Goal: Task Accomplishment & Management: Use online tool/utility

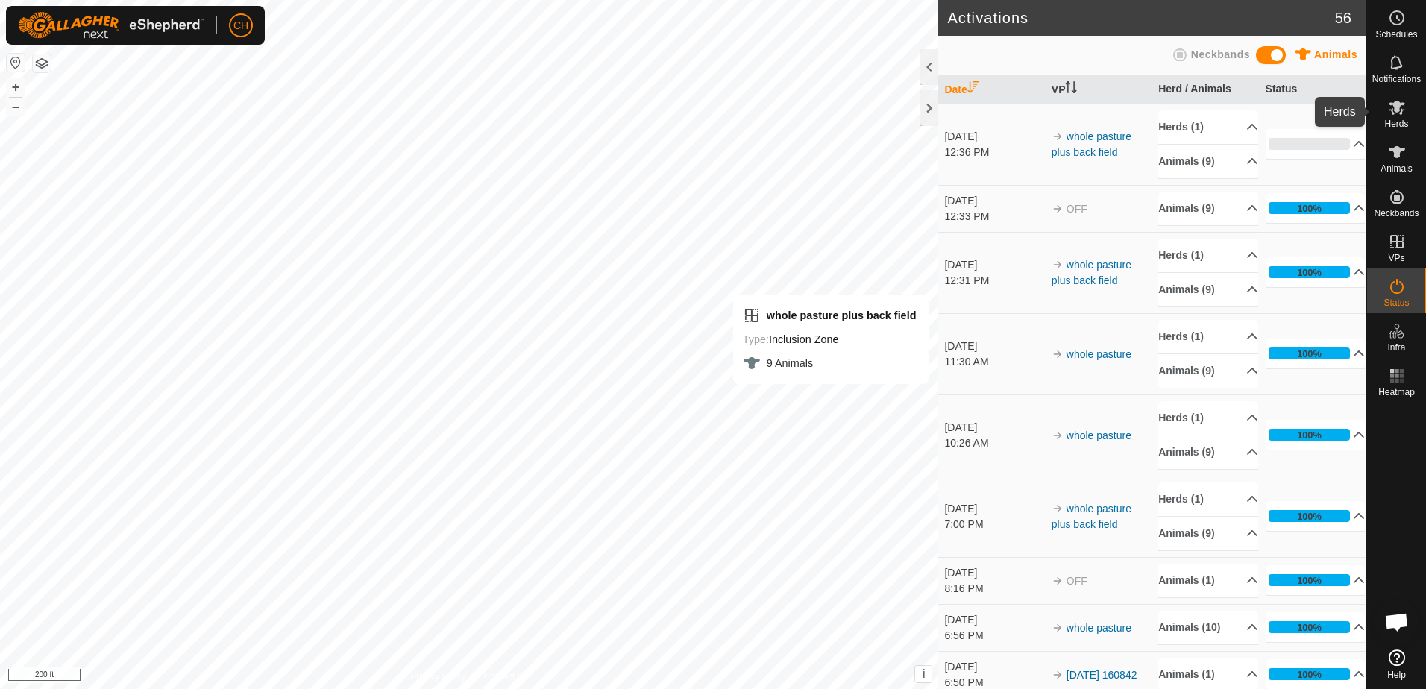
click at [1396, 111] on icon at bounding box center [1396, 108] width 16 height 14
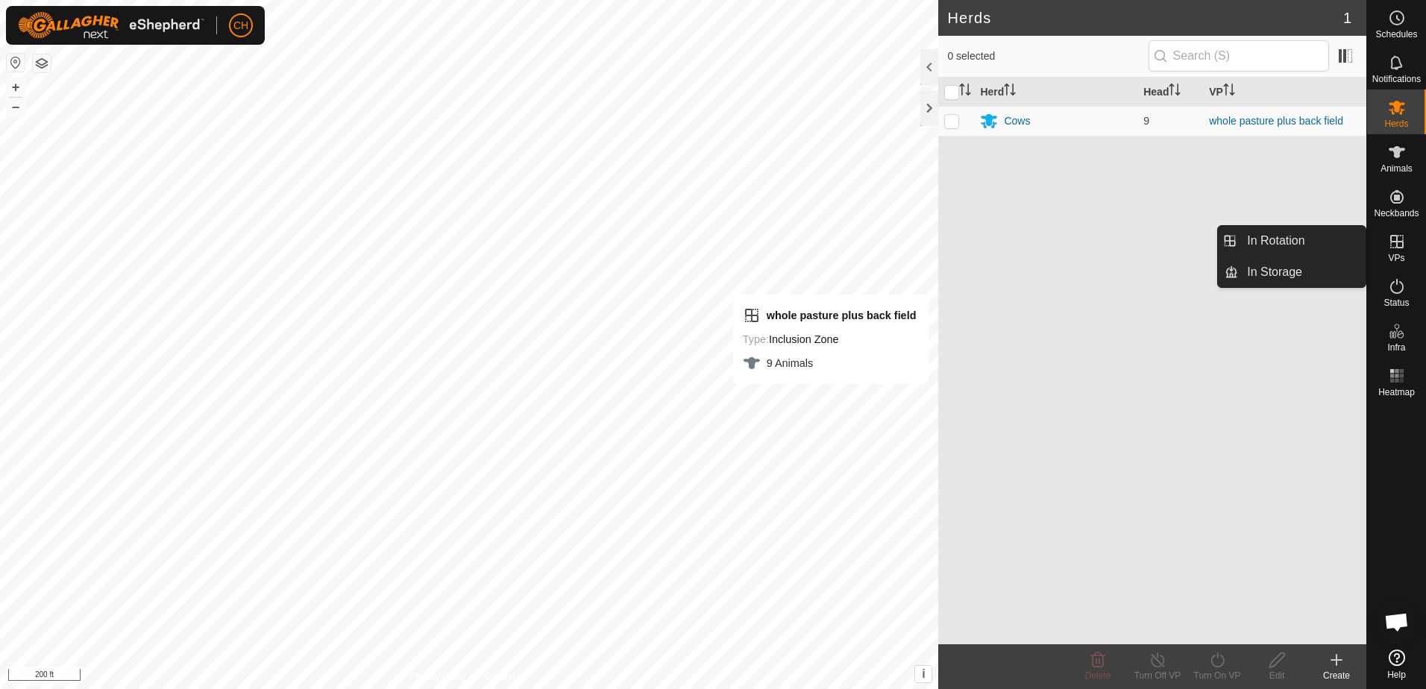
click at [1398, 240] on icon at bounding box center [1396, 242] width 18 height 18
click at [1273, 242] on link "In Rotation" at bounding box center [1301, 241] width 127 height 30
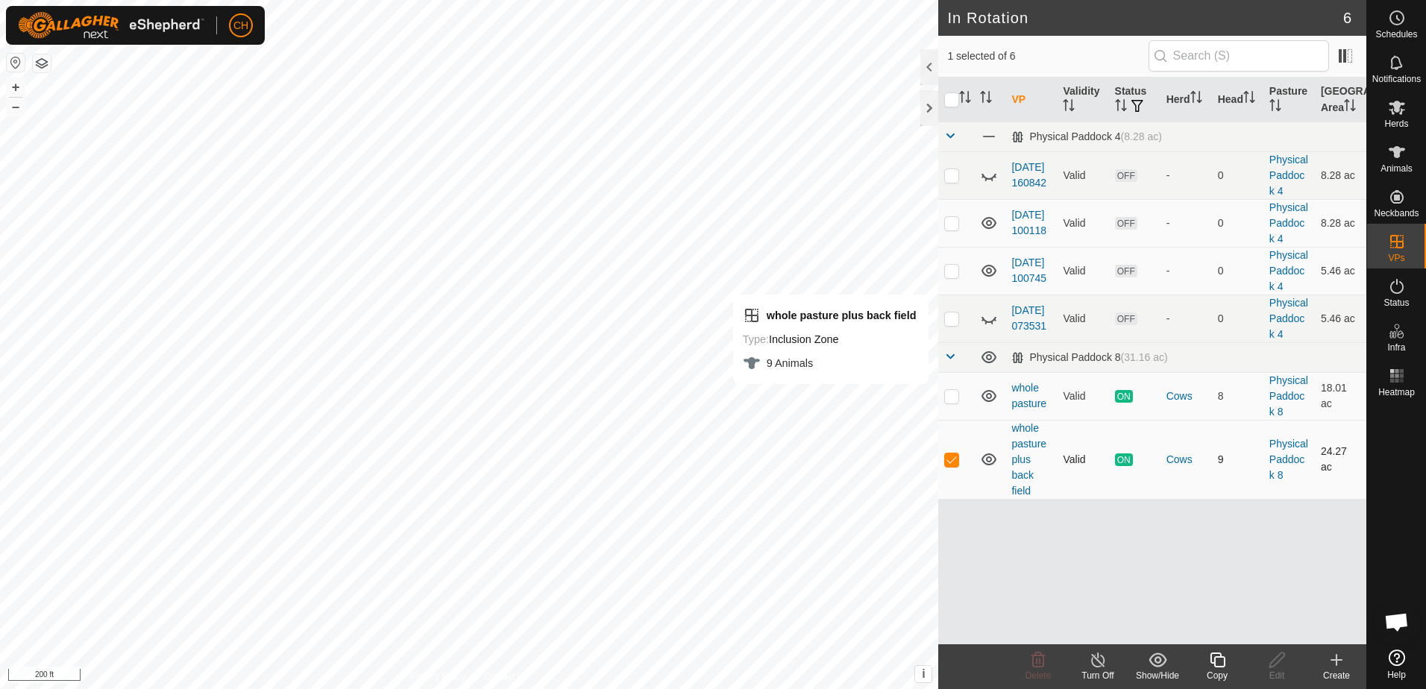
click at [951, 456] on p-checkbox at bounding box center [951, 459] width 15 height 12
checkbox input "false"
click at [954, 397] on p-checkbox at bounding box center [951, 396] width 15 height 12
checkbox input "true"
click at [1100, 663] on line at bounding box center [1097, 661] width 12 height 12
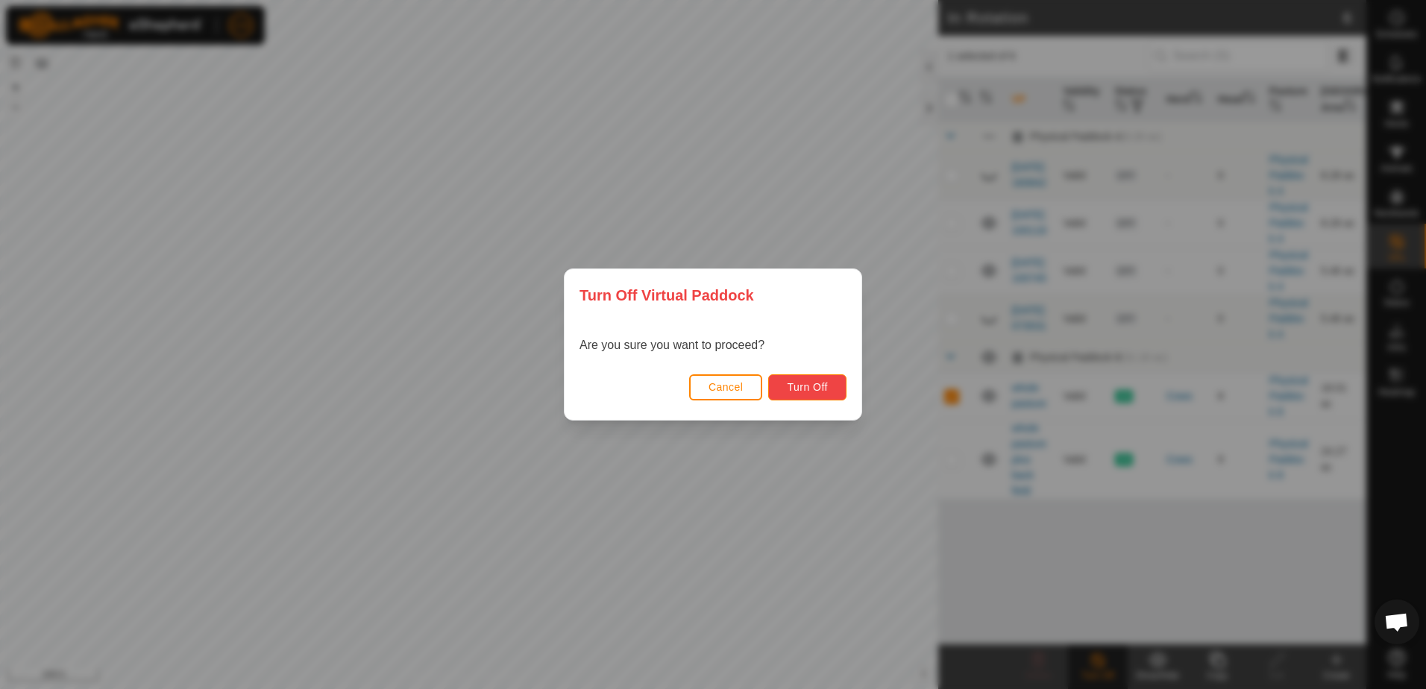
click at [830, 390] on button "Turn Off" at bounding box center [807, 387] width 78 height 26
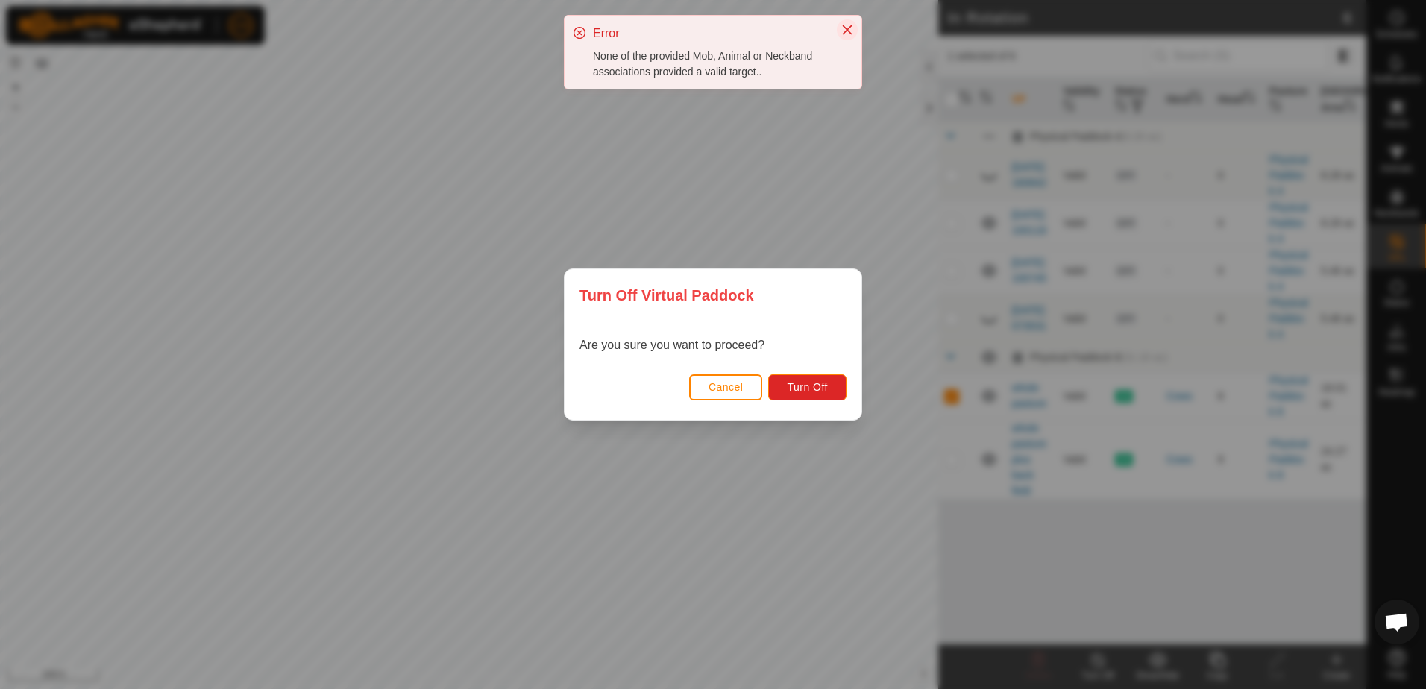
click at [849, 25] on icon "Close" at bounding box center [847, 30] width 12 height 12
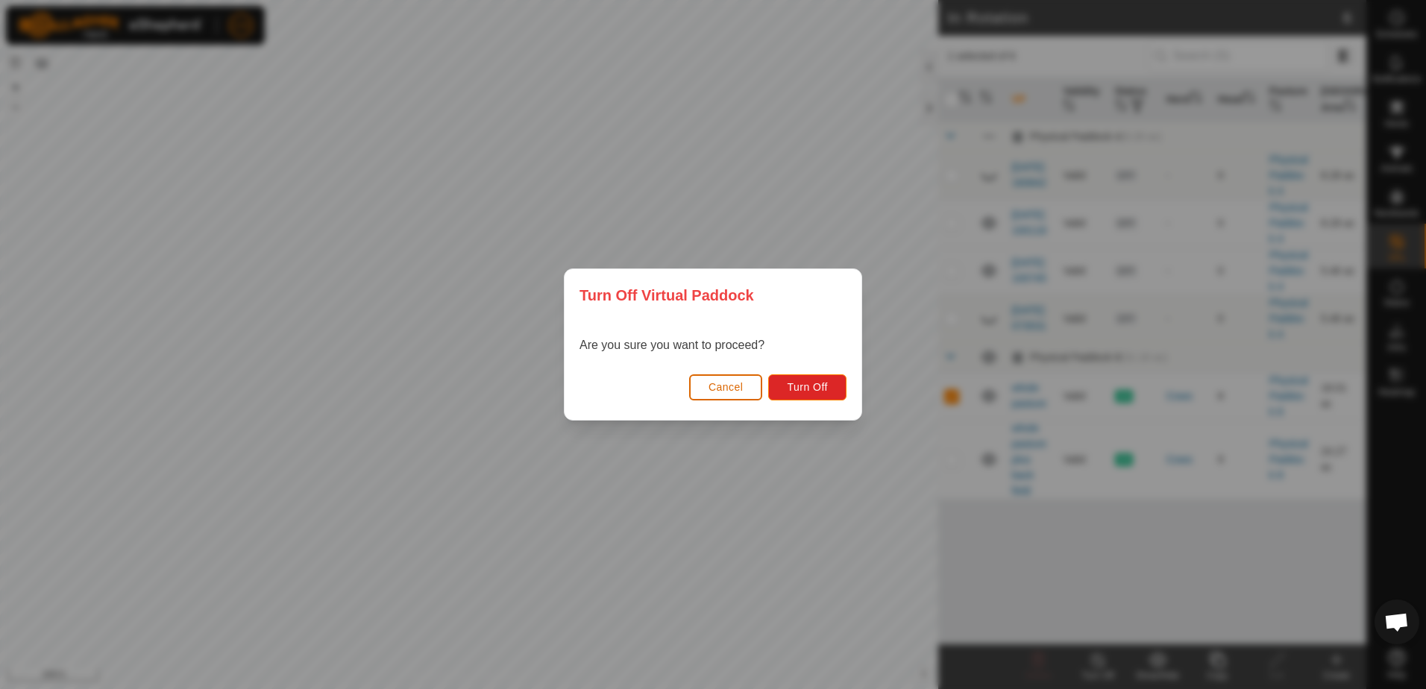
click at [728, 387] on span "Cancel" at bounding box center [725, 387] width 35 height 12
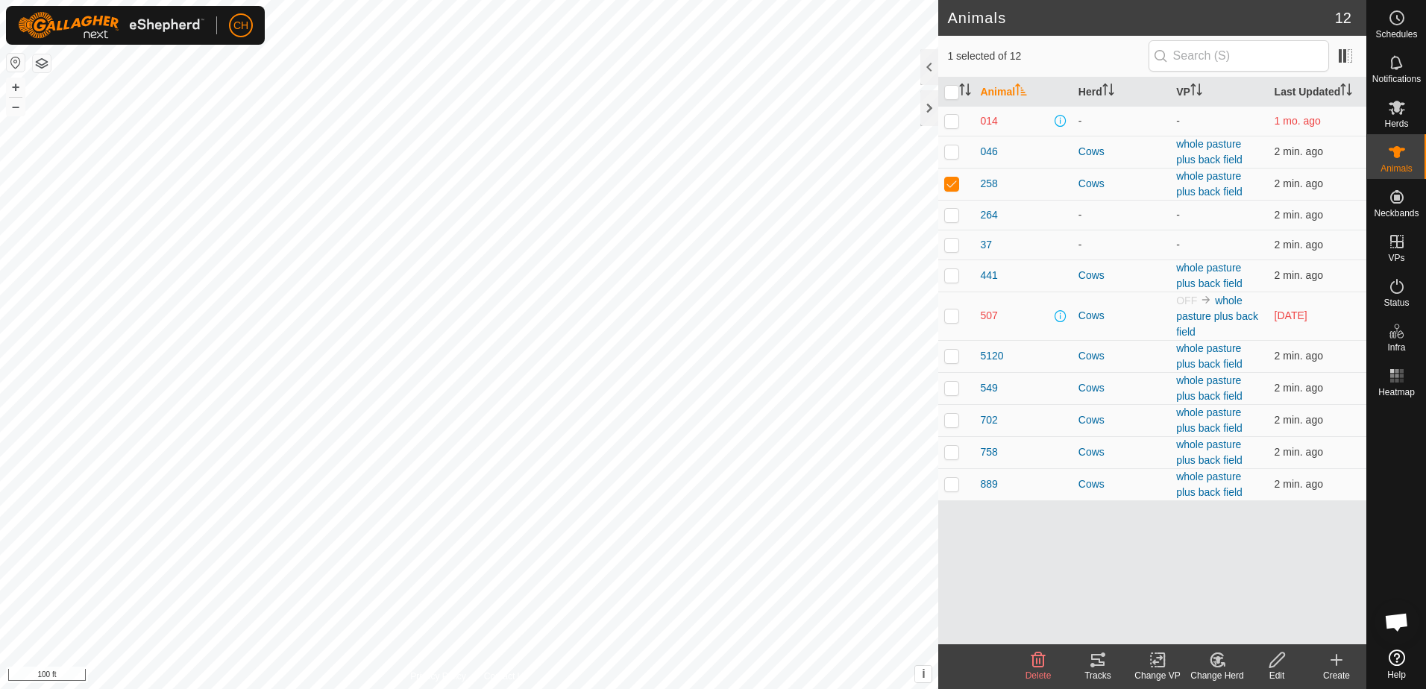
click at [1103, 664] on icon at bounding box center [1097, 660] width 13 height 12
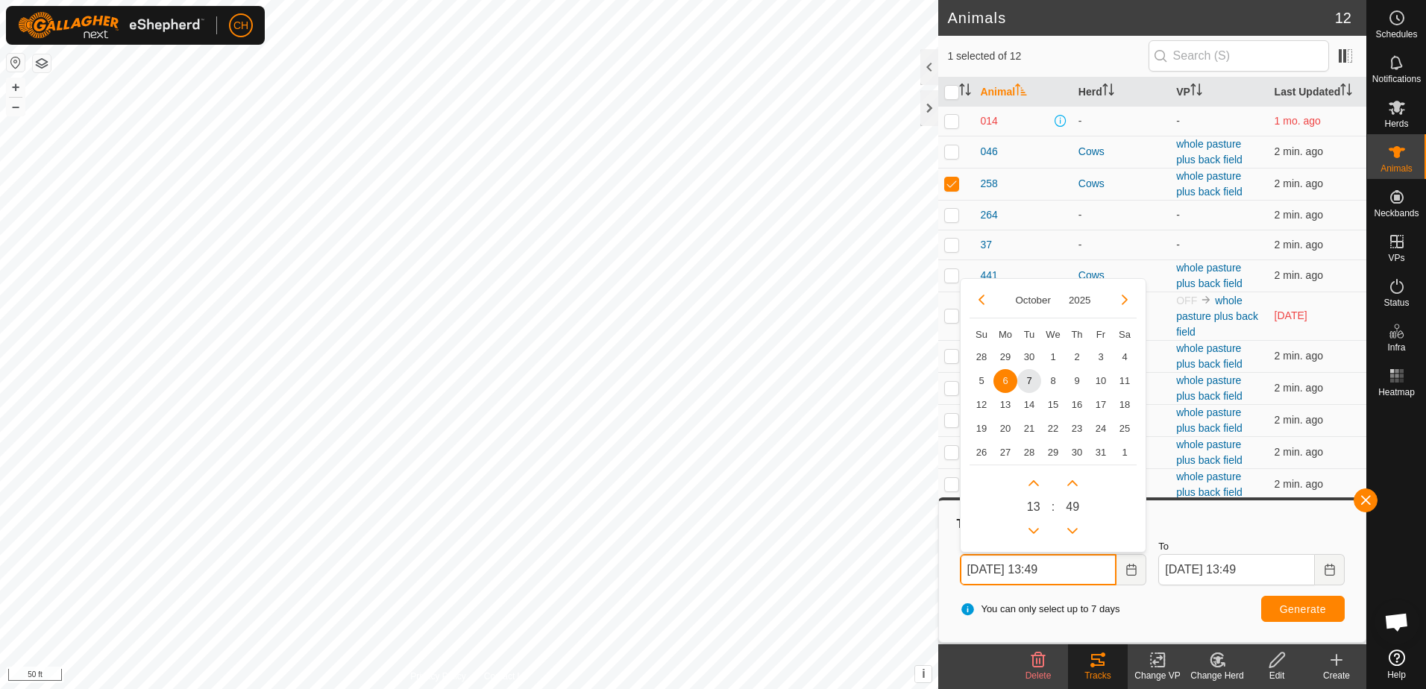
click at [1000, 571] on input "Oct 06, 2025 13:49" at bounding box center [1038, 569] width 157 height 31
click at [1024, 374] on span "7" at bounding box center [1029, 380] width 24 height 24
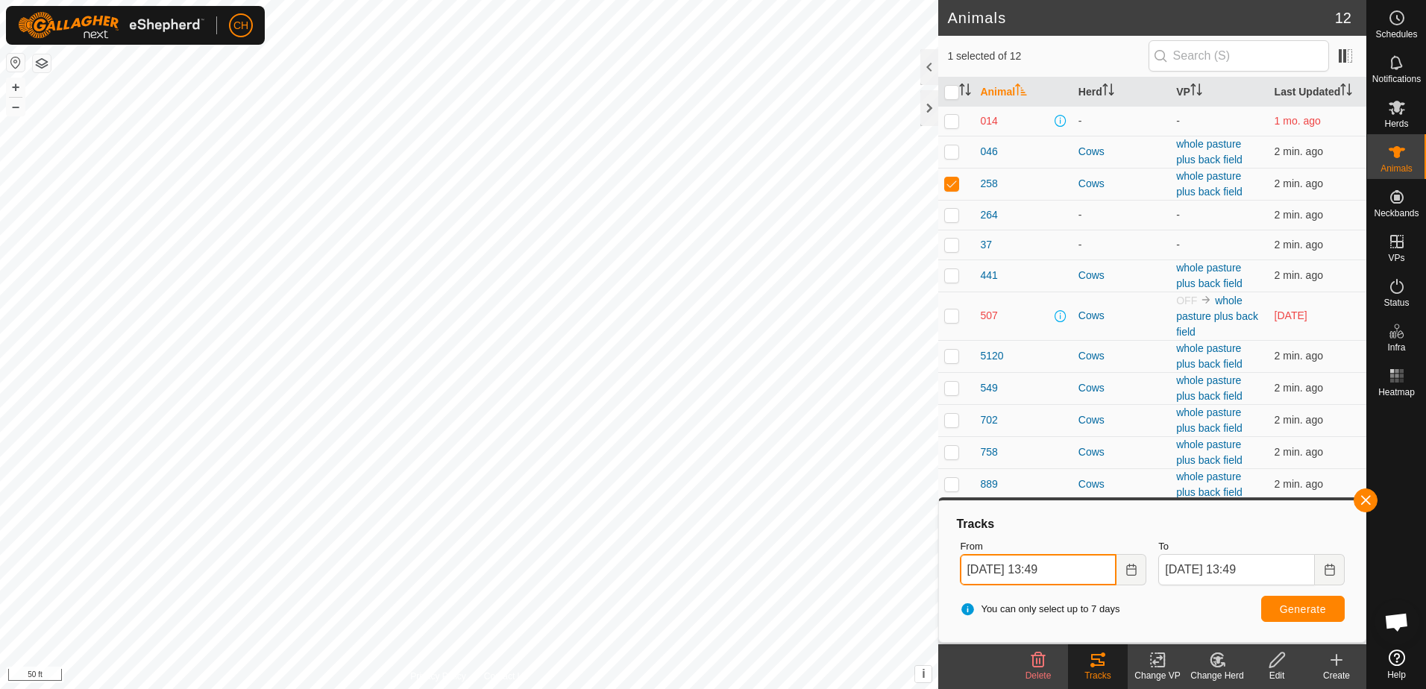
click at [1045, 570] on input "Oct 07, 2025 13:49" at bounding box center [1038, 569] width 157 height 31
type input "Oct 07, 2025 03:49"
click at [1305, 610] on span "Generate" at bounding box center [1302, 609] width 46 height 12
